Goal: Task Accomplishment & Management: Complete application form

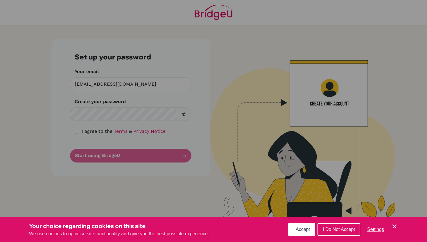
click at [394, 224] on icon "Cookie Control Close Icon" at bounding box center [394, 225] width 7 height 7
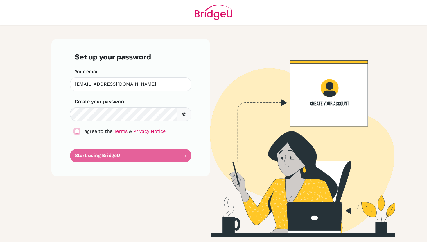
click at [78, 132] on input "checkbox" at bounding box center [77, 131] width 5 height 5
checkbox input "true"
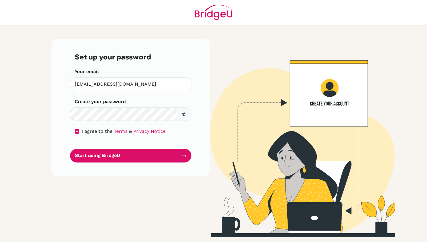
click at [25, 141] on main "Set up your password Your email eric_park@ofs.edu.sg Invalid email Create your …" at bounding box center [213, 121] width 427 height 242
click at [43, 133] on main "Set up your password Your email eric_park@ofs.edu.sg Invalid email Create your …" at bounding box center [213, 121] width 427 height 242
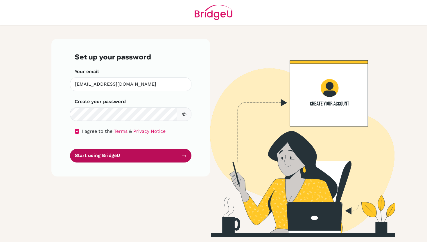
click at [111, 156] on button "Start using BridgeU" at bounding box center [131, 156] width 122 height 14
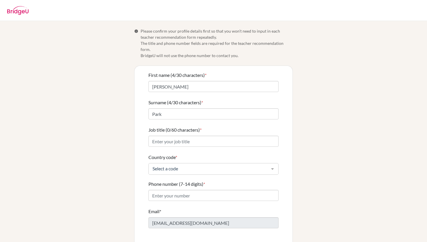
click at [377, 65] on div "Info Please confirm your profile details first so that you won’t need to input …" at bounding box center [213, 143] width 331 height 231
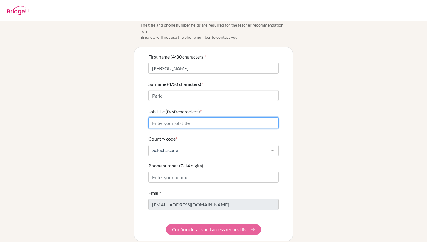
click at [176, 118] on input "Job title (0/60 characters) *" at bounding box center [214, 122] width 130 height 11
type input "M"
type input "H"
type input "Mathematics Teacher"
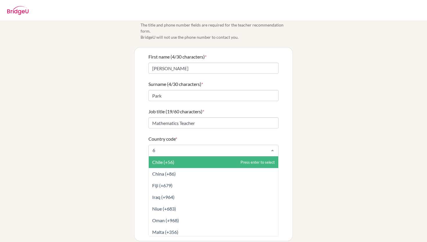
type input "65"
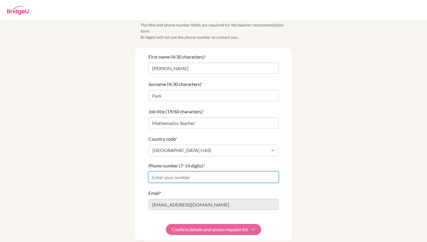
click at [192, 172] on input "Phone number (7-14 digits) *" at bounding box center [214, 176] width 130 height 11
type input "+"
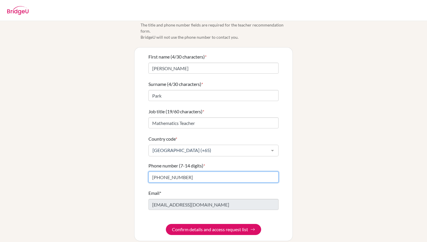
type input "[PHONE_NUMBER]"
click at [88, 191] on div "Info Please confirm your profile details first so that you won’t need to input …" at bounding box center [213, 125] width 331 height 231
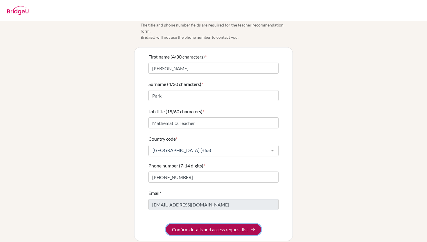
click at [216, 224] on button "Confirm details and access request list" at bounding box center [213, 229] width 95 height 11
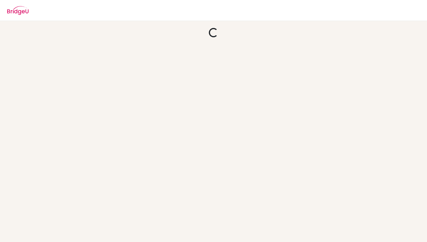
scroll to position [0, 0]
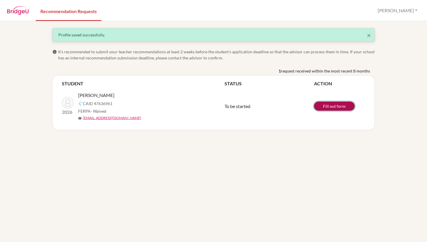
click at [334, 107] on link "Fill out form" at bounding box center [334, 105] width 41 height 9
